Goal: Find specific page/section: Find specific page/section

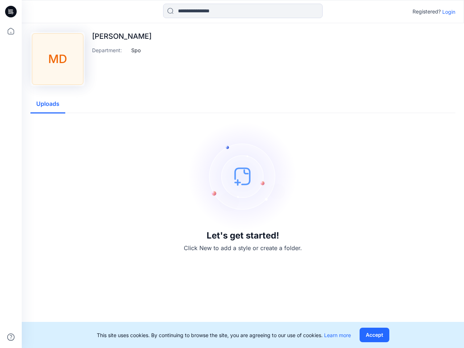
click at [232, 174] on img at bounding box center [243, 176] width 109 height 109
click at [11, 12] on icon at bounding box center [12, 12] width 3 height 0
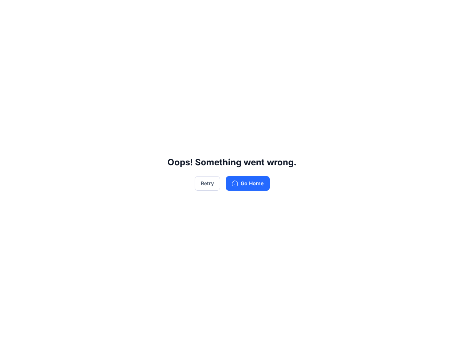
click at [11, 337] on div "Oops! Something went wrong. Retry Go Home" at bounding box center [232, 174] width 464 height 348
click at [243, 11] on div "Oops! Something went wrong. Retry Go Home" at bounding box center [232, 174] width 464 height 348
click at [449, 12] on div "Oops! Something went wrong. Retry Go Home" at bounding box center [232, 174] width 464 height 348
click at [136, 50] on div "Oops! Something went wrong. Retry Go Home" at bounding box center [232, 174] width 464 height 348
click at [48, 104] on div "Oops! Something went wrong. Retry Go Home" at bounding box center [232, 174] width 464 height 348
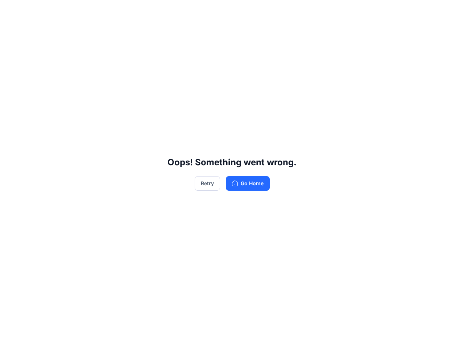
click at [374, 335] on div "Oops! Something went wrong. Retry Go Home" at bounding box center [232, 174] width 464 height 348
